Goal: Information Seeking & Learning: Learn about a topic

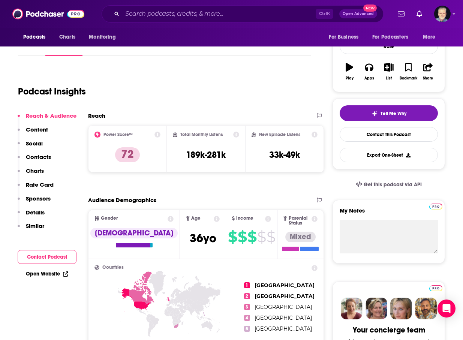
scroll to position [112, 0]
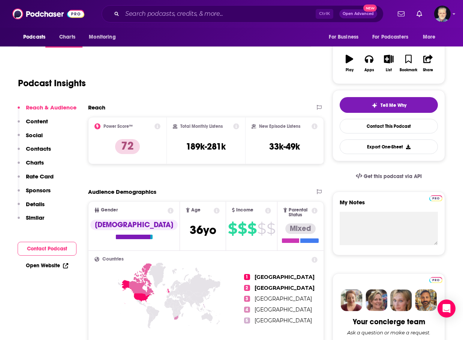
click at [167, 65] on div "Podcast Insights" at bounding box center [161, 79] width 287 height 38
